Goal: Use online tool/utility

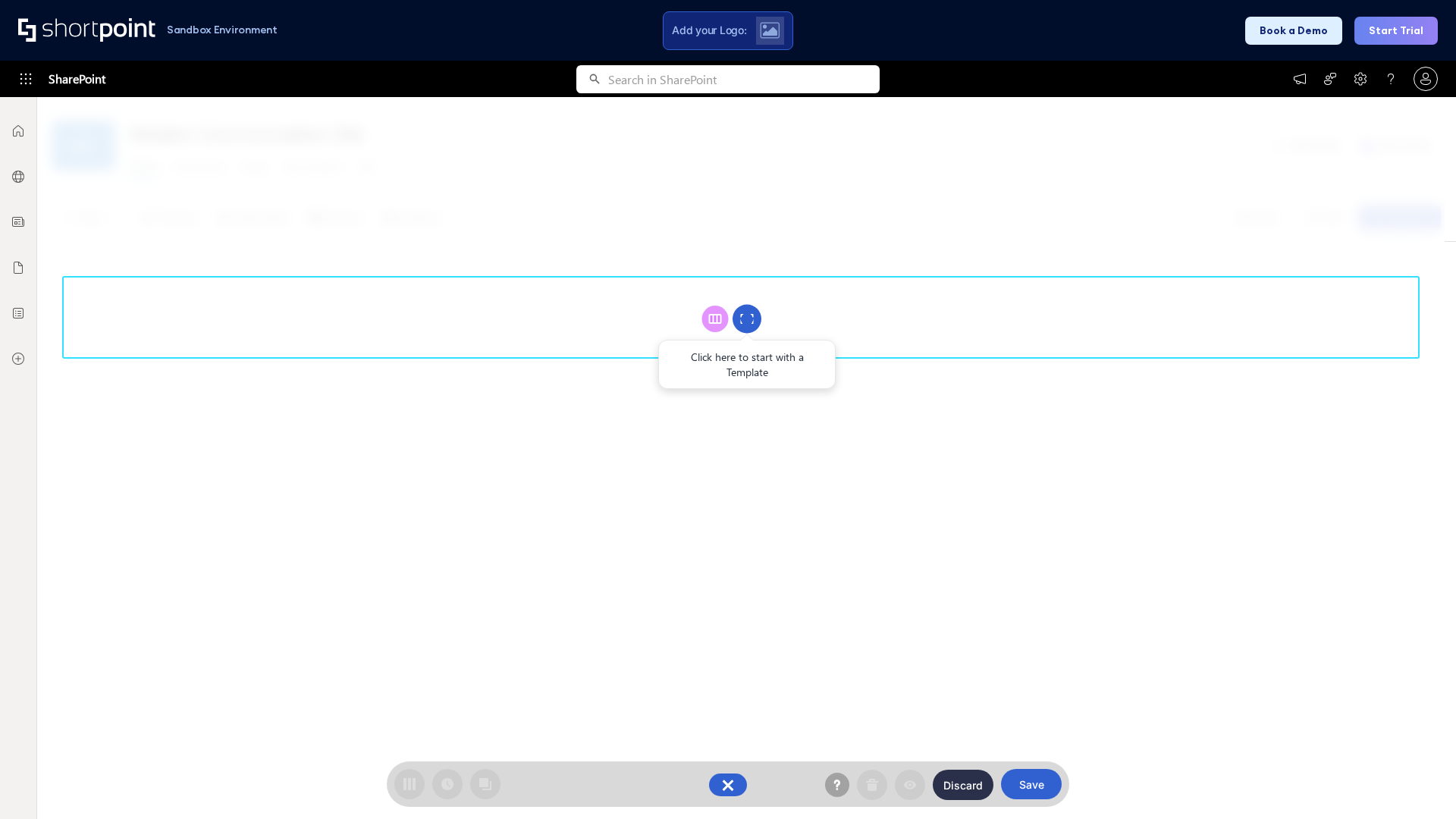
click at [747, 319] on circle at bounding box center [747, 320] width 29 height 29
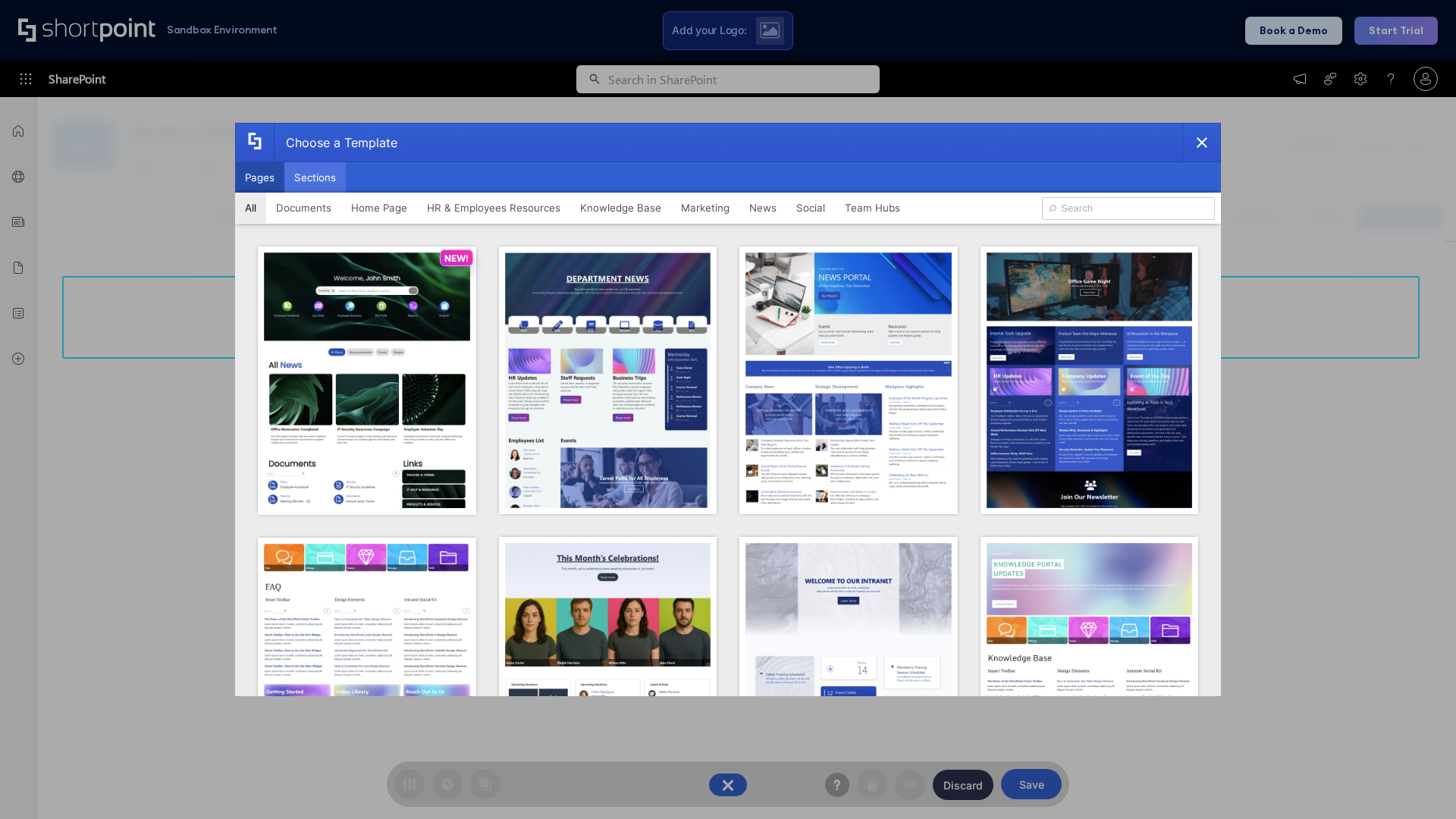
click at [315, 178] on button "Sections" at bounding box center [315, 177] width 62 height 30
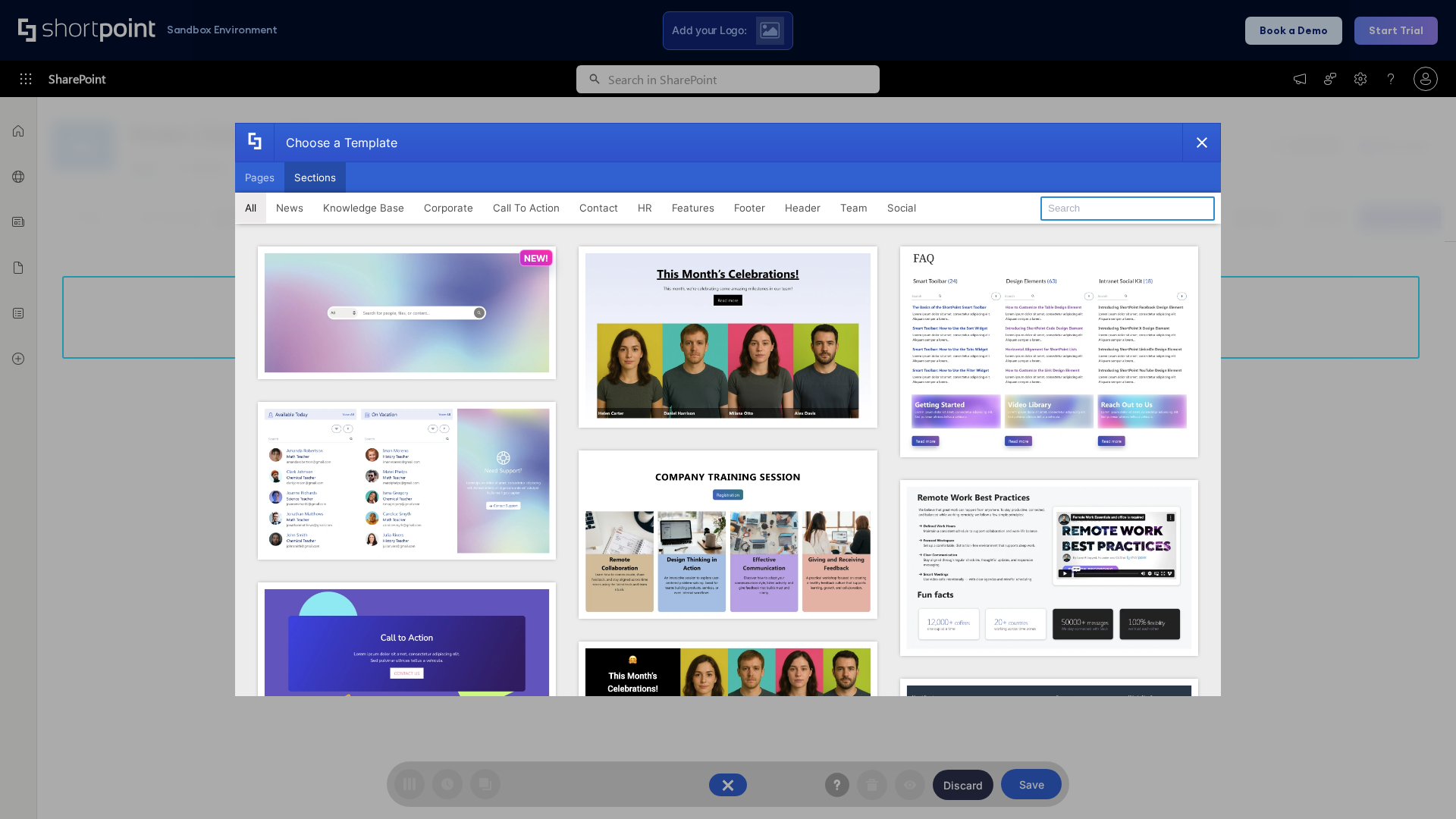
type input "CTA"
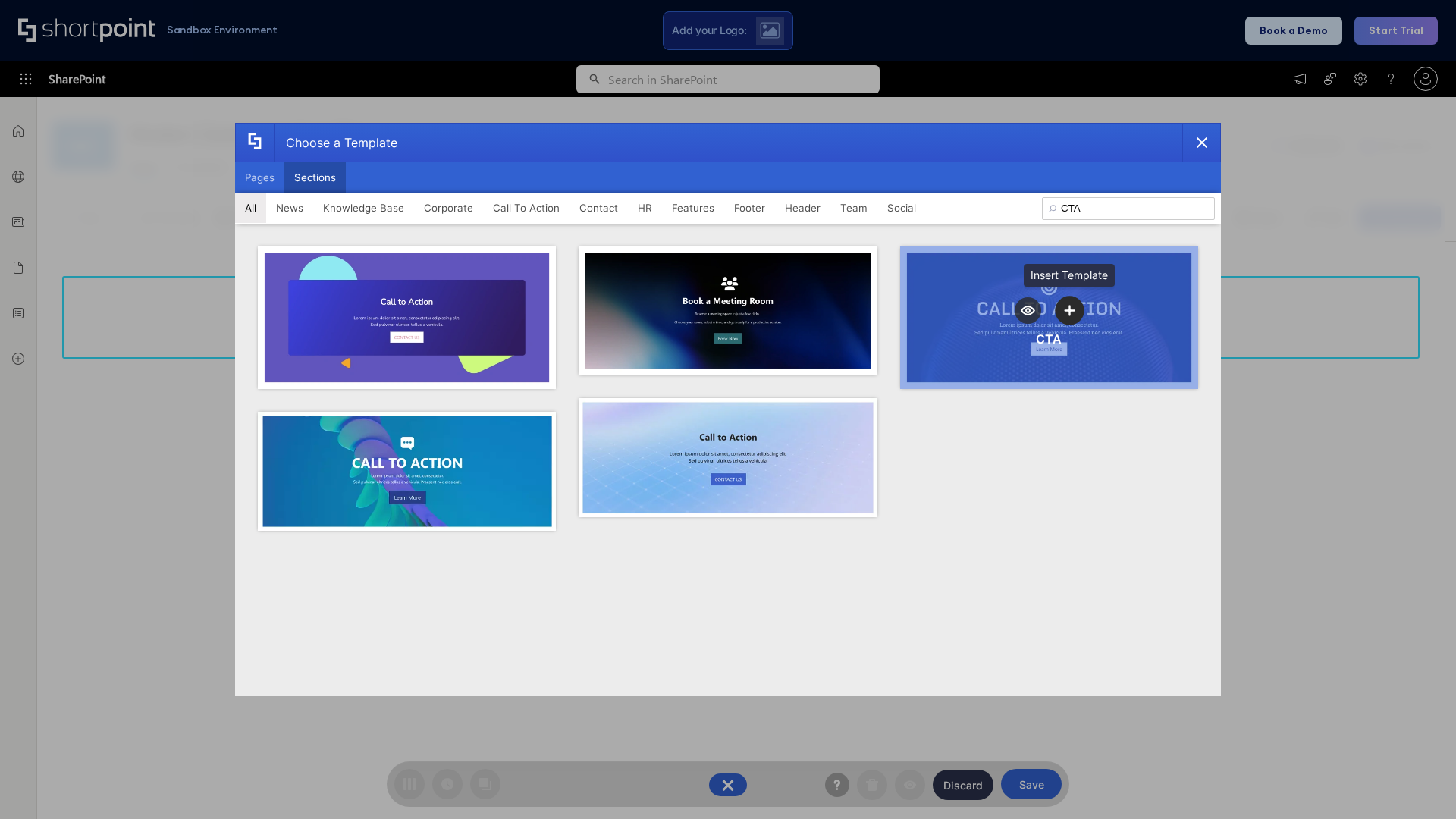
click at [1069, 311] on icon "template selector" at bounding box center [1070, 311] width 11 height 11
